Goal: Transaction & Acquisition: Purchase product/service

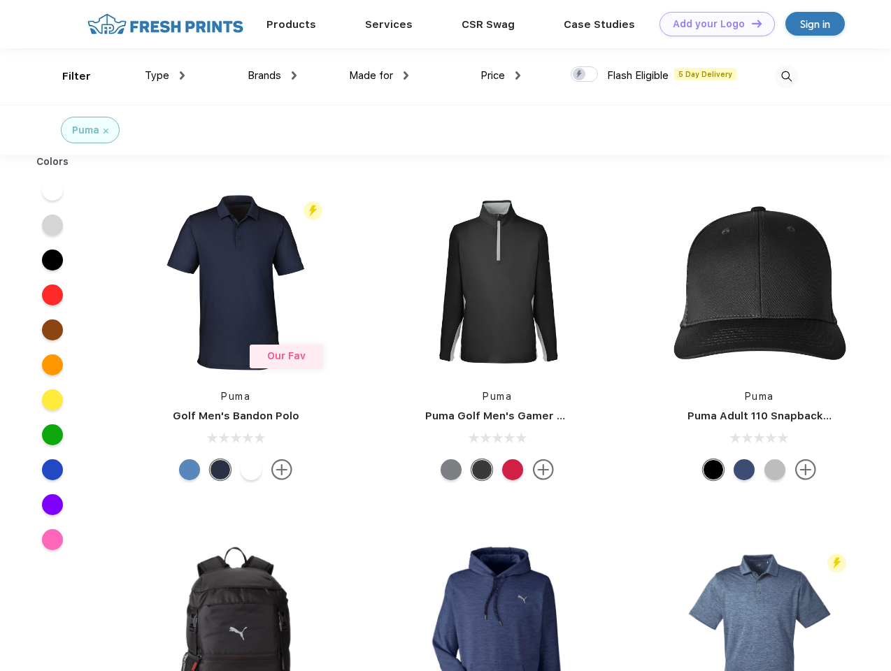
scroll to position [1, 0]
click at [712, 24] on link "Add your Logo Design Tool" at bounding box center [716, 24] width 115 height 24
click at [0, 0] on div "Design Tool" at bounding box center [0, 0] width 0 height 0
click at [750, 23] on link "Add your Logo Design Tool" at bounding box center [716, 24] width 115 height 24
click at [67, 76] on div "Filter" at bounding box center [76, 77] width 29 height 16
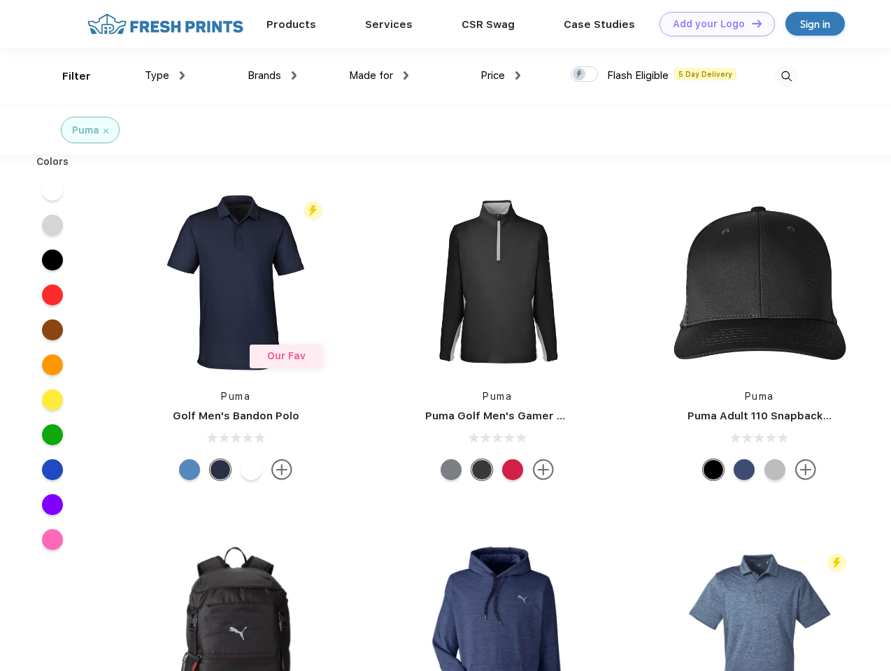
click at [165, 76] on span "Type" at bounding box center [157, 75] width 24 height 13
click at [272, 76] on span "Brands" at bounding box center [265, 75] width 34 height 13
click at [379, 76] on span "Made for" at bounding box center [371, 75] width 44 height 13
click at [501, 76] on span "Price" at bounding box center [492, 75] width 24 height 13
click at [585, 75] on div at bounding box center [584, 73] width 27 height 15
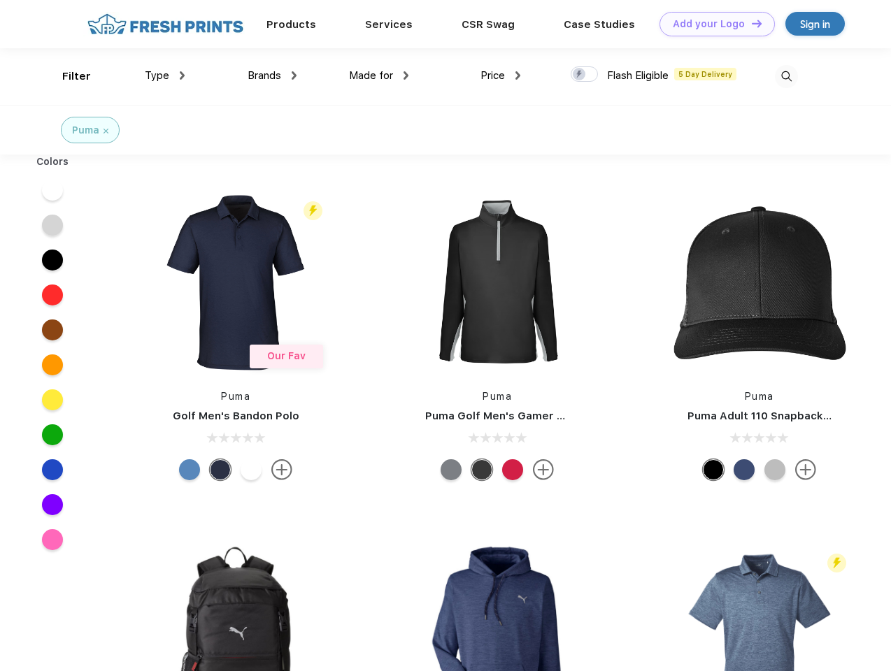
click at [580, 75] on input "checkbox" at bounding box center [575, 70] width 9 height 9
click at [786, 76] on img at bounding box center [786, 76] width 23 height 23
